Goal: Task Accomplishment & Management: Use online tool/utility

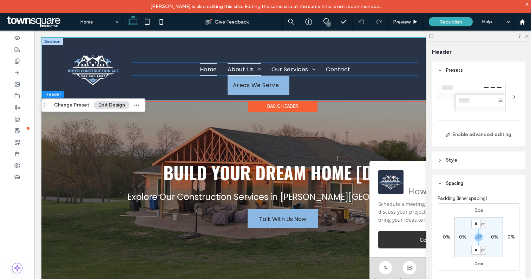
click at [246, 69] on span "About Us" at bounding box center [244, 69] width 33 height 12
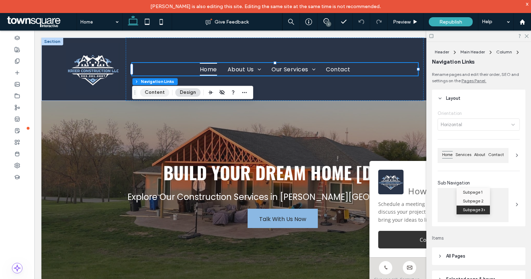
click at [154, 94] on button "Content" at bounding box center [154, 92] width 29 height 8
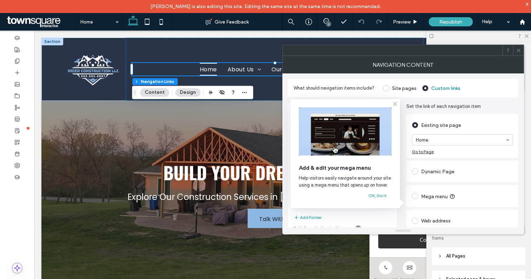
click at [396, 102] on icon at bounding box center [395, 104] width 6 height 6
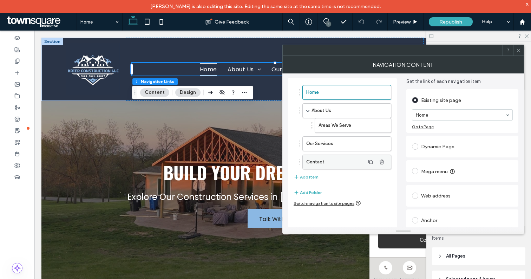
scroll to position [26, 0]
click at [301, 176] on button "Add Item" at bounding box center [306, 176] width 25 height 8
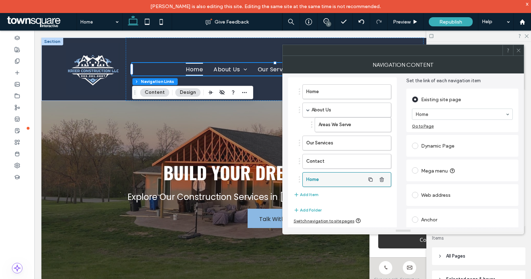
click at [312, 179] on label "Home" at bounding box center [335, 180] width 59 height 14
click at [300, 179] on div "Home" at bounding box center [345, 179] width 92 height 15
click at [370, 178] on use "button" at bounding box center [371, 179] width 4 height 4
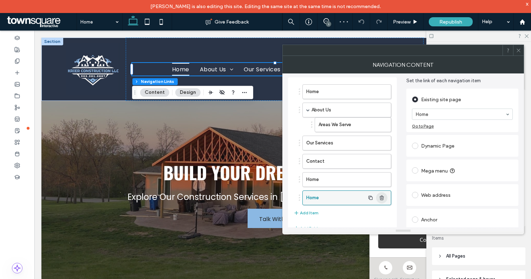
click at [383, 198] on icon "button" at bounding box center [382, 198] width 6 height 6
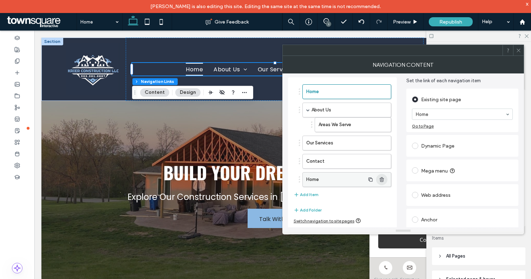
click at [383, 178] on icon "button" at bounding box center [382, 180] width 6 height 6
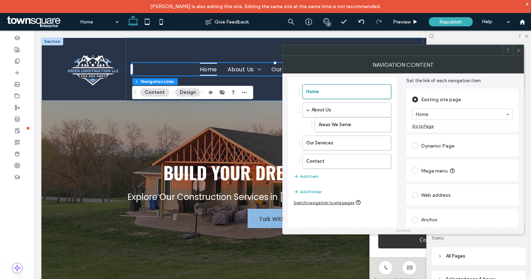
click at [299, 161] on div at bounding box center [299, 161] width 1 height 1
click at [371, 160] on icon "button" at bounding box center [371, 161] width 6 height 6
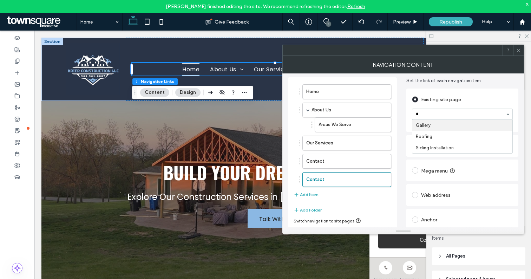
scroll to position [0, 0]
type input "**"
click at [441, 114] on input "**" at bounding box center [461, 114] width 90 height 5
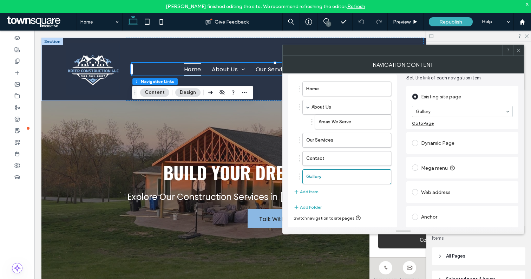
click at [520, 50] on icon at bounding box center [518, 50] width 5 height 5
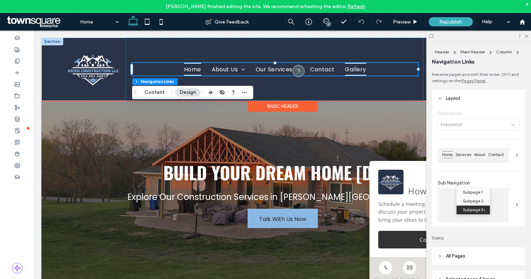
click at [359, 69] on span "Gallery" at bounding box center [355, 69] width 21 height 12
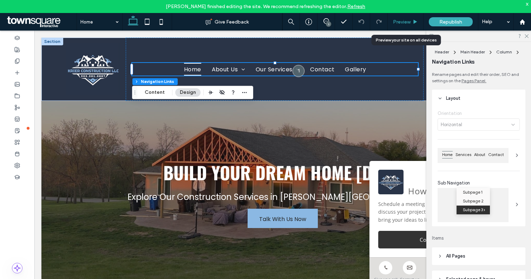
click at [406, 21] on span "Preview" at bounding box center [402, 22] width 18 height 6
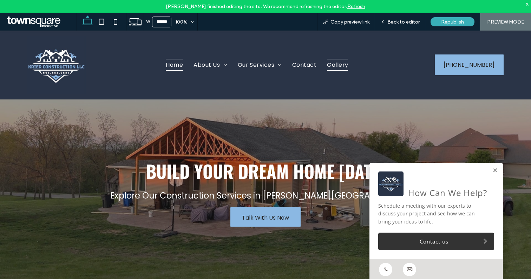
click at [336, 65] on span "Gallery" at bounding box center [337, 65] width 21 height 12
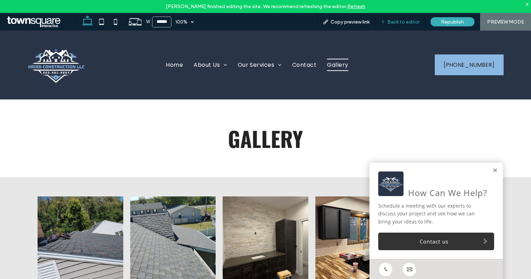
click at [405, 21] on span "Back to editor" at bounding box center [404, 22] width 32 height 6
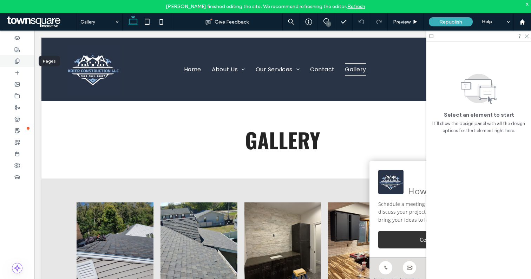
click at [16, 60] on use at bounding box center [17, 61] width 4 height 5
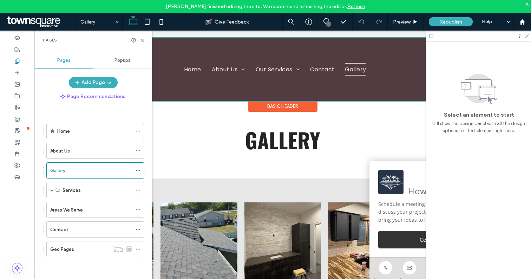
click at [227, 68] on div at bounding box center [282, 69] width 483 height 63
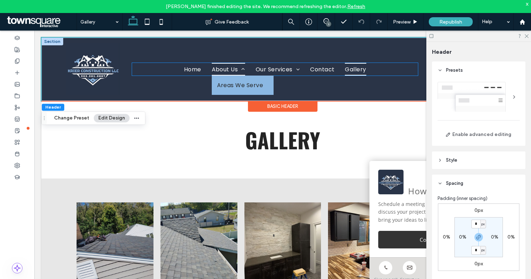
click at [228, 68] on span "About Us" at bounding box center [228, 69] width 33 height 12
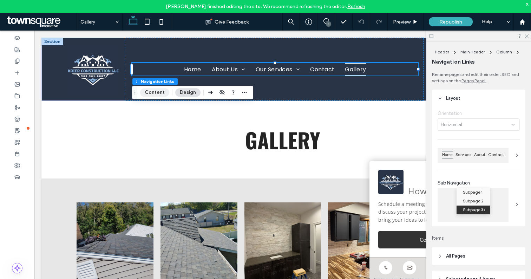
click at [153, 92] on button "Content" at bounding box center [154, 92] width 29 height 8
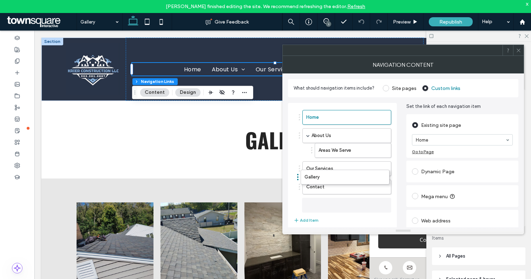
drag, startPoint x: 300, startPoint y: 205, endPoint x: 298, endPoint y: 177, distance: 27.5
drag, startPoint x: 299, startPoint y: 204, endPoint x: 298, endPoint y: 183, distance: 21.2
click at [520, 48] on icon at bounding box center [518, 50] width 5 height 5
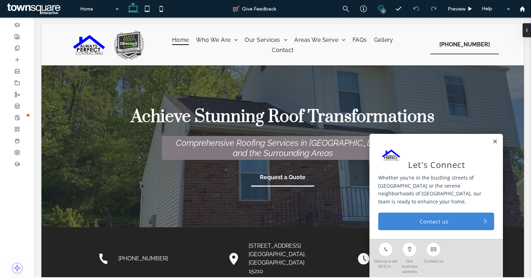
click at [380, 10] on icon at bounding box center [381, 8] width 6 height 6
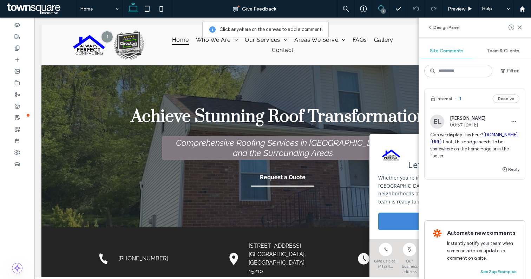
click at [465, 135] on span "Can we display this here? drive.google.com/file/d/1K8k_WpBUje8dcukZSM_7T0HfFKXF…" at bounding box center [474, 145] width 89 height 28
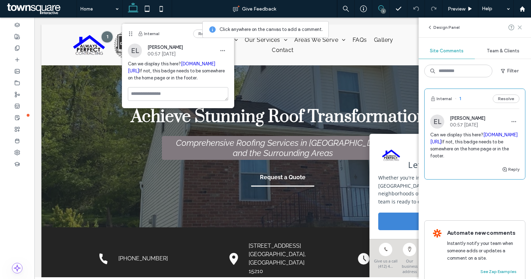
click at [521, 27] on icon at bounding box center [520, 28] width 6 height 6
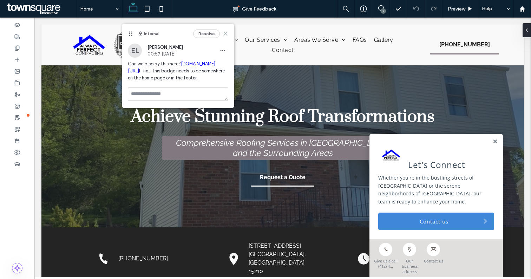
click at [226, 33] on use at bounding box center [225, 33] width 3 height 3
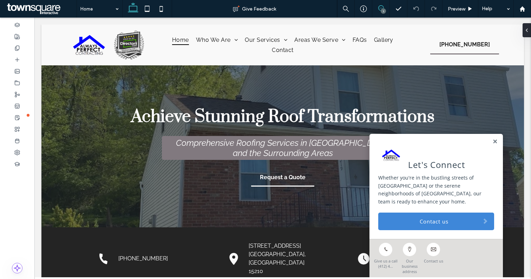
click at [381, 8] on use at bounding box center [381, 8] width 6 height 6
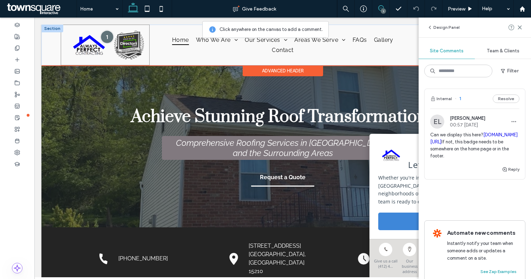
click at [108, 38] on div at bounding box center [107, 36] width 13 height 13
